Goal: Information Seeking & Learning: Check status

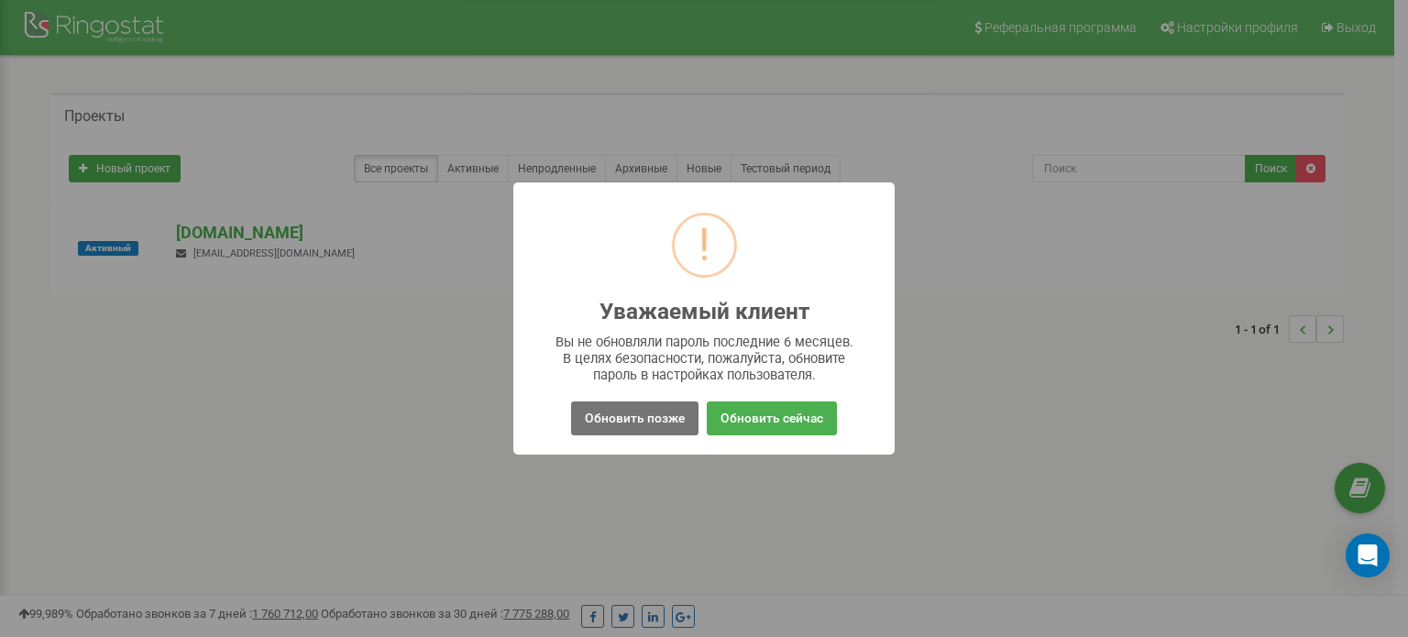
click at [638, 413] on button "Обновить позже" at bounding box center [634, 418] width 127 height 34
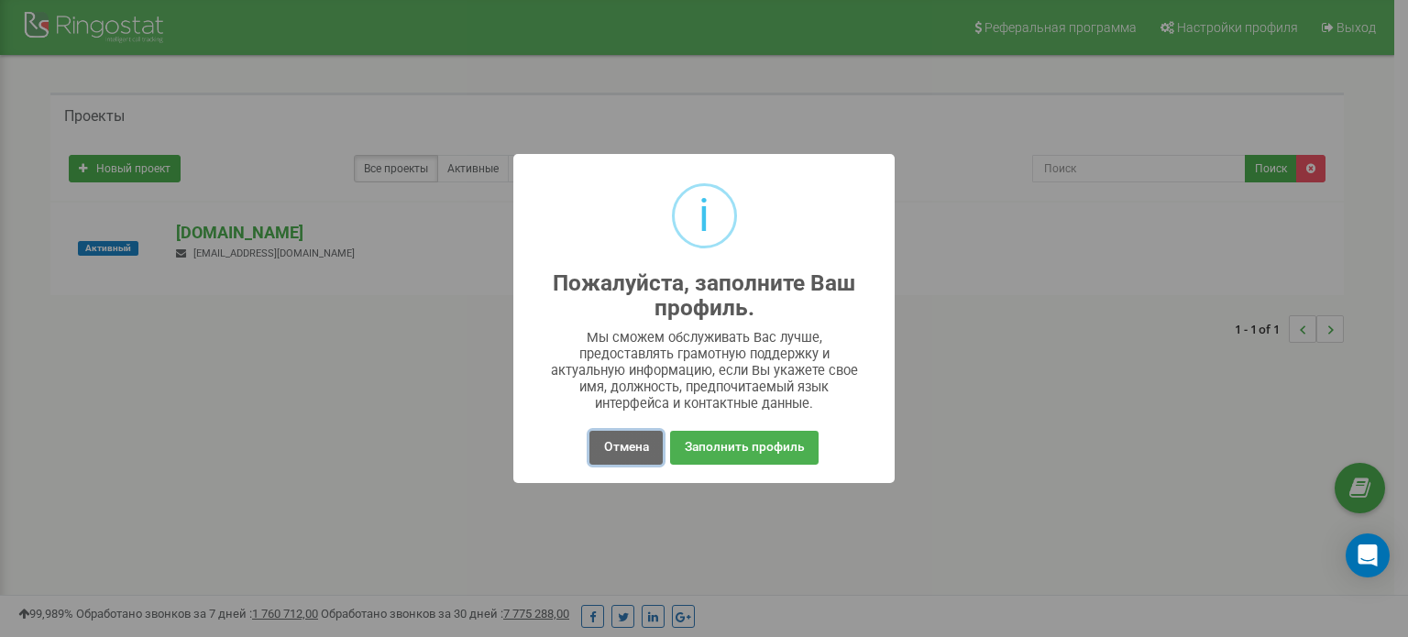
click at [640, 440] on button "Отмена" at bounding box center [625, 448] width 72 height 34
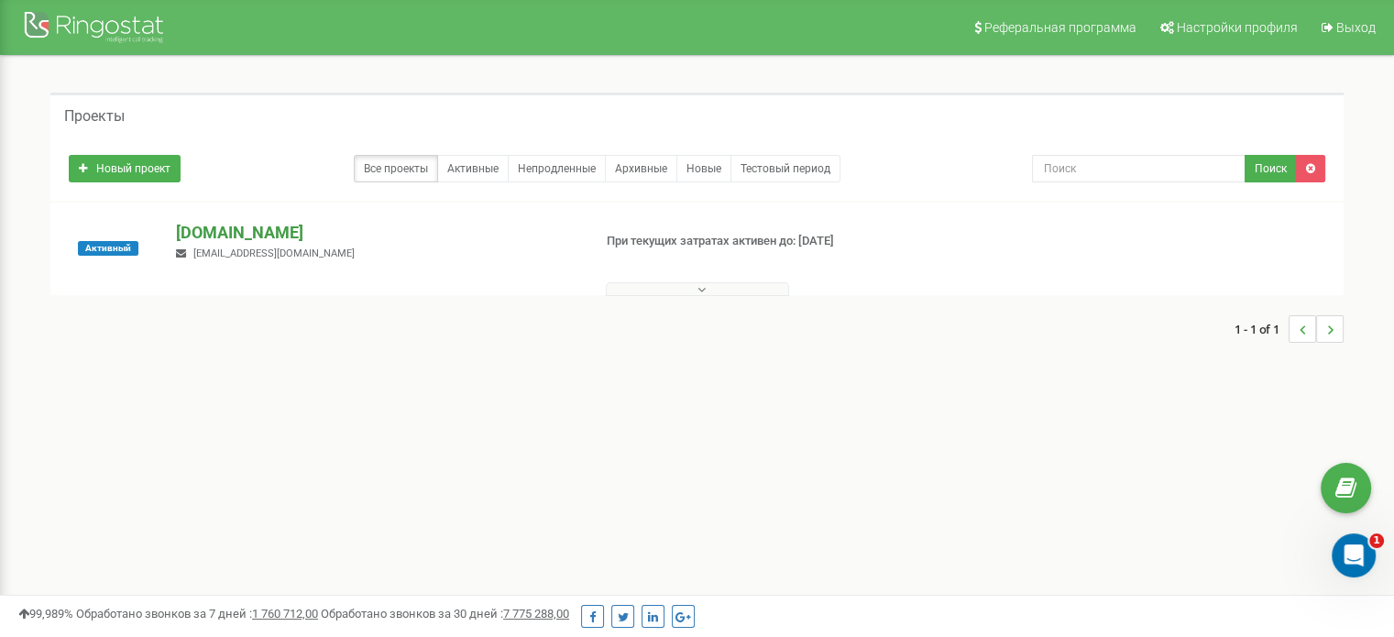
click at [237, 227] on p "[DOMAIN_NAME]" at bounding box center [376, 233] width 400 height 24
click at [225, 229] on p "[DOMAIN_NAME]" at bounding box center [376, 233] width 400 height 24
click at [221, 229] on p "[DOMAIN_NAME]" at bounding box center [376, 233] width 400 height 24
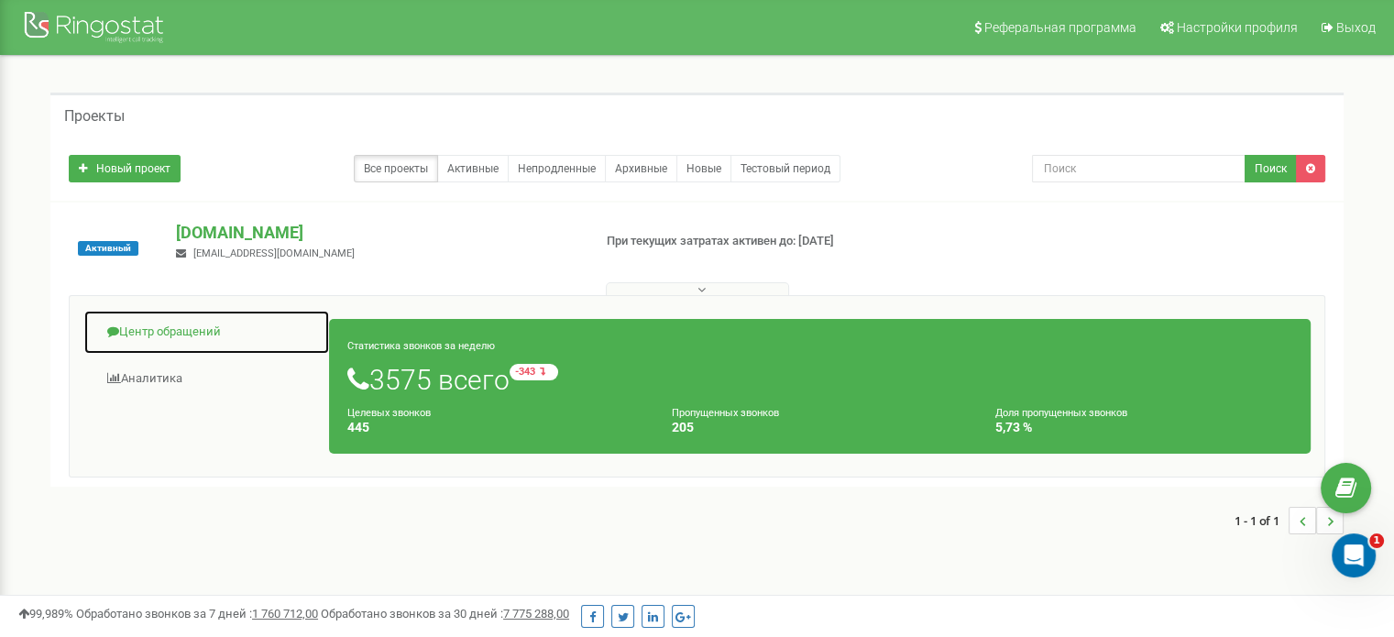
click at [185, 337] on link "Центр обращений" at bounding box center [206, 332] width 247 height 45
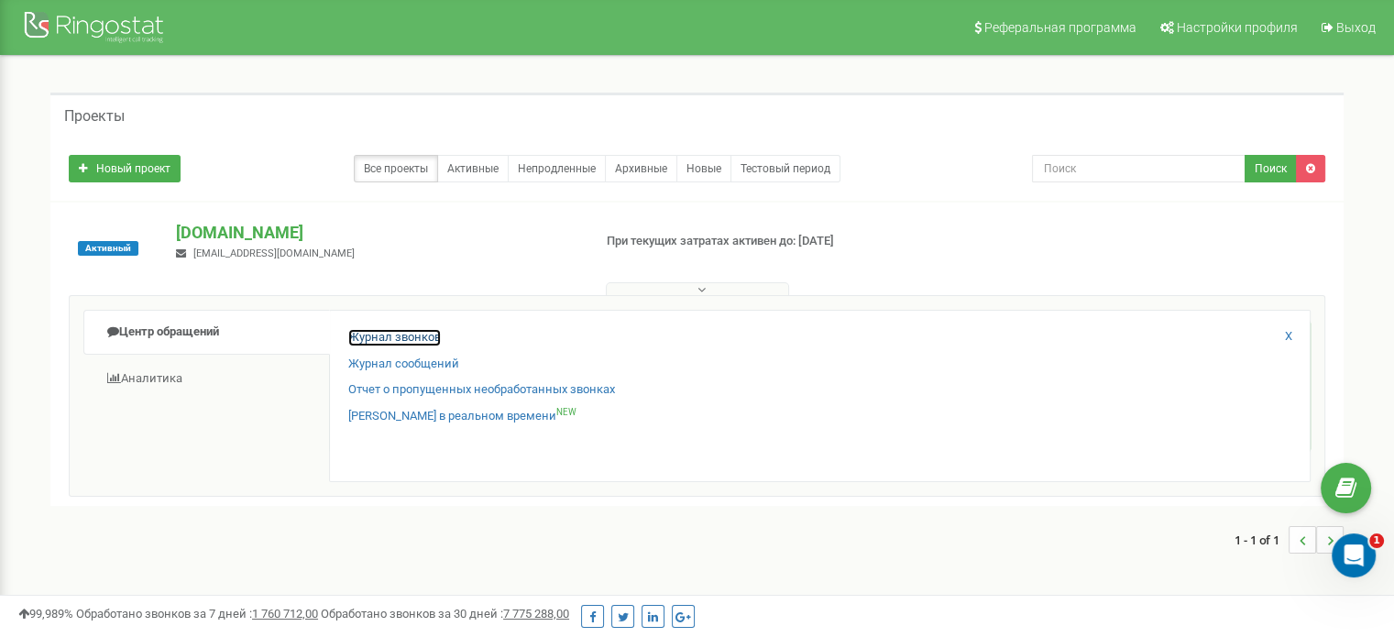
click at [391, 341] on link "Журнал звонков" at bounding box center [394, 337] width 93 height 17
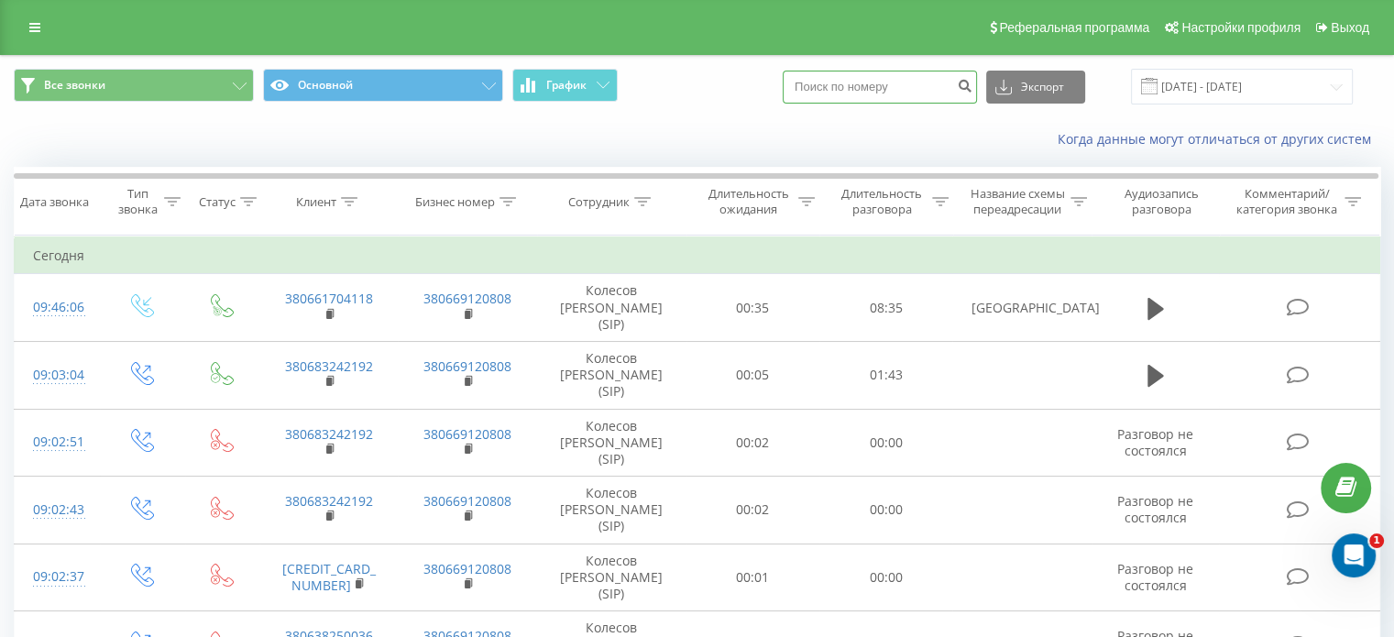
click at [910, 95] on input at bounding box center [880, 87] width 194 height 33
paste input "+380661704118"
click at [825, 85] on input "+380661704118" at bounding box center [880, 87] width 194 height 33
type input "380661704118"
click at [972, 80] on icon "submit" at bounding box center [965, 83] width 16 height 11
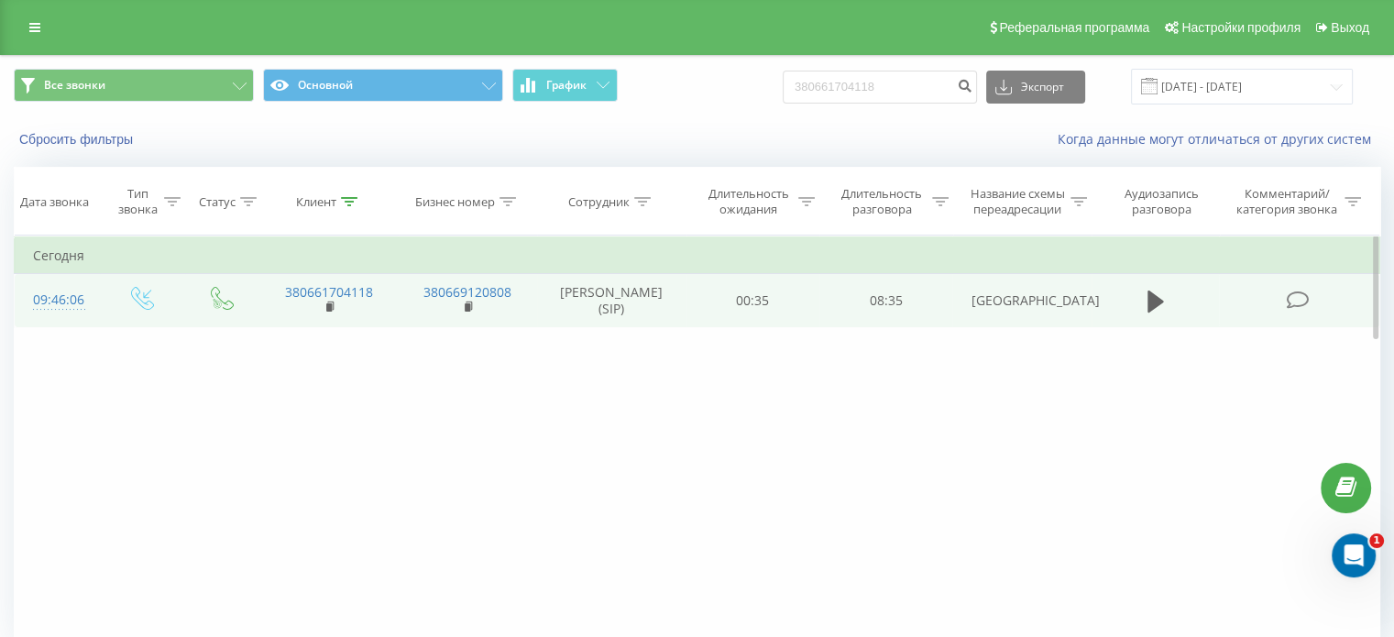
click at [1105, 303] on td at bounding box center [1155, 300] width 128 height 53
click at [1148, 305] on icon at bounding box center [1155, 302] width 16 height 22
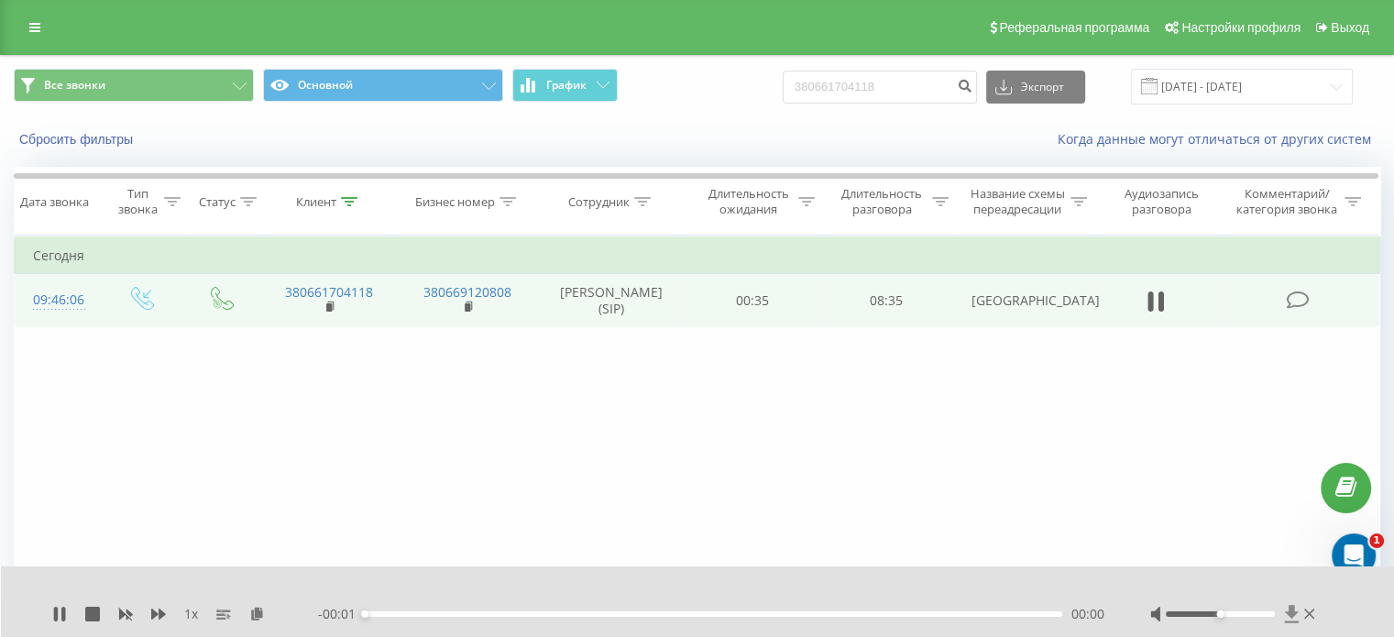
click at [1287, 612] on icon at bounding box center [1291, 613] width 14 height 17
click at [1292, 608] on icon at bounding box center [1291, 613] width 14 height 17
